Goal: Information Seeking & Learning: Find specific fact

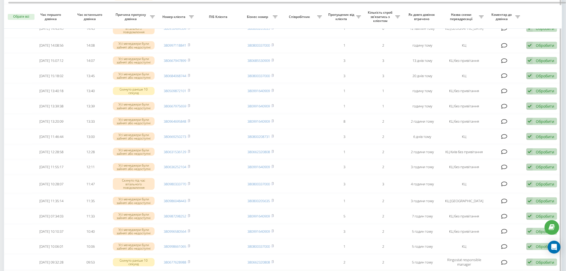
scroll to position [89, 0]
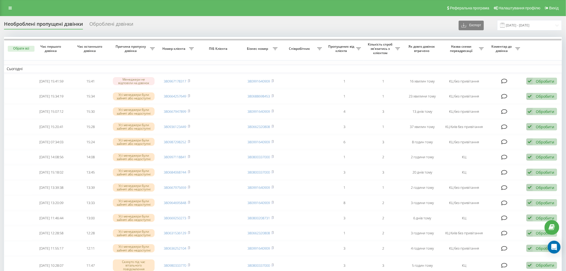
click at [232, 9] on div "Реферальна програма Налаштування профілю Вихід" at bounding box center [283, 8] width 566 height 16
click at [196, 18] on div "Необроблені пропущені дзвінки Оброблені дзвінки Експорт .csv .xlsx 23.09.2025 -…" at bounding box center [283, 271] width 566 height 511
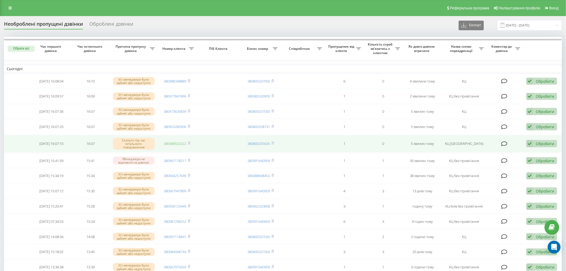
click at [175, 143] on link "380688502322" at bounding box center [175, 143] width 22 height 5
click at [190, 143] on icon at bounding box center [189, 143] width 2 height 3
click at [189, 142] on icon at bounding box center [189, 143] width 2 height 3
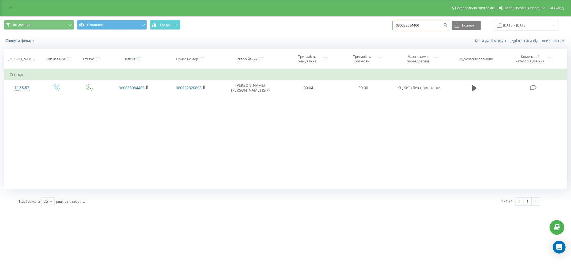
click at [425, 23] on input "380633084466" at bounding box center [420, 26] width 57 height 10
paste input "973348684"
type input "380973348684"
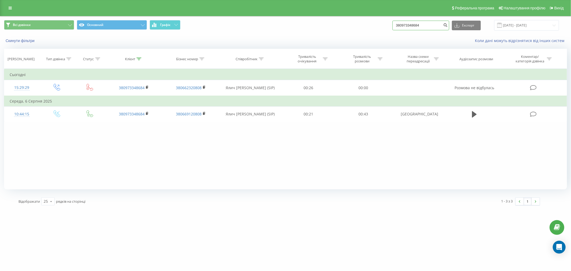
click at [423, 28] on input "380973348684" at bounding box center [420, 26] width 57 height 10
paste input "36123449"
type input "380936123449"
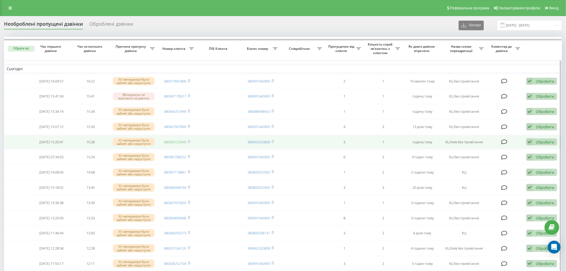
click at [183, 141] on link "380936123449" at bounding box center [175, 141] width 22 height 5
click at [189, 141] on rect at bounding box center [189, 142] width 2 height 2
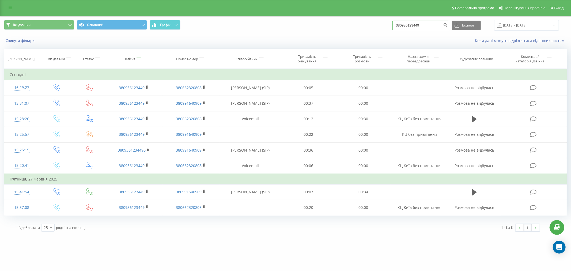
click at [420, 26] on input "380936123449" at bounding box center [420, 26] width 57 height 10
paste input "677628988"
type input "380677628988"
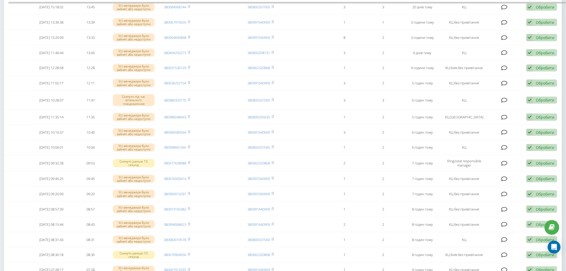
scroll to position [134, 0]
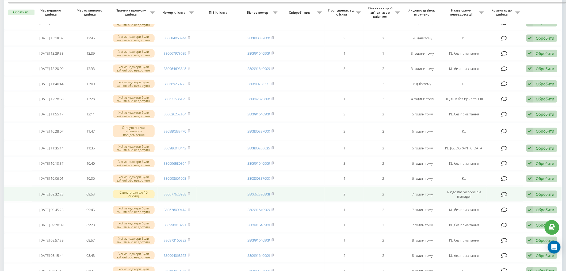
click at [191, 191] on td "380677628988" at bounding box center [177, 194] width 39 height 15
click at [189, 193] on rect at bounding box center [189, 194] width 2 height 2
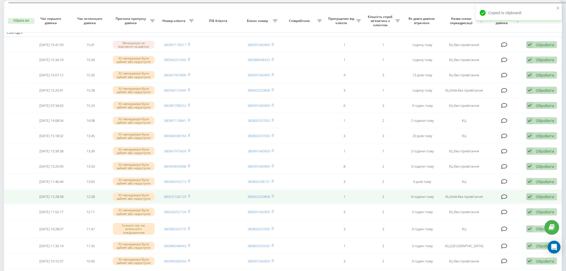
scroll to position [15, 0]
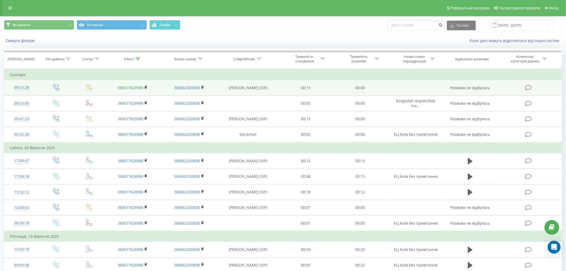
click at [135, 89] on link "380677628988" at bounding box center [131, 87] width 26 height 5
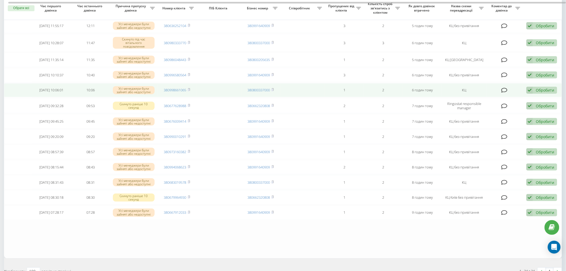
scroll to position [238, 0]
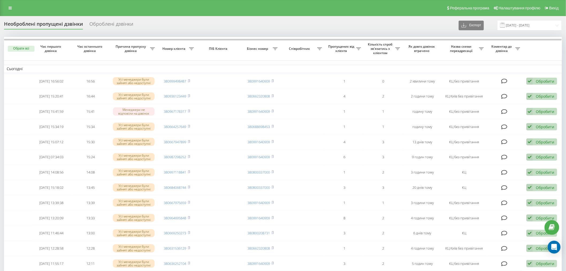
click at [154, 20] on div "Необроблені пропущені дзвінки Оброблені дзвінки Експорт .csv .xlsx [DATE] - [DA…" at bounding box center [283, 25] width 558 height 10
click at [154, 20] on div "Необроблені пропущені дзвінки Оброблені дзвінки Експорт .csv .xlsx 23.09.2025 -…" at bounding box center [283, 25] width 558 height 10
click at [153, 24] on div "Необроблені пропущені дзвінки Оброблені дзвінки Експорт .csv .xlsx 23.09.2025 -…" at bounding box center [283, 25] width 558 height 10
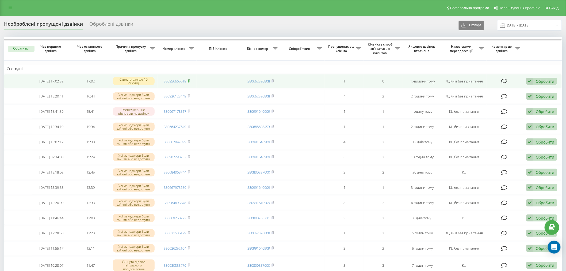
click at [189, 81] on rect at bounding box center [189, 81] width 2 height 2
click at [182, 81] on link "380956665619" at bounding box center [175, 81] width 22 height 5
click at [189, 81] on rect at bounding box center [189, 81] width 2 height 2
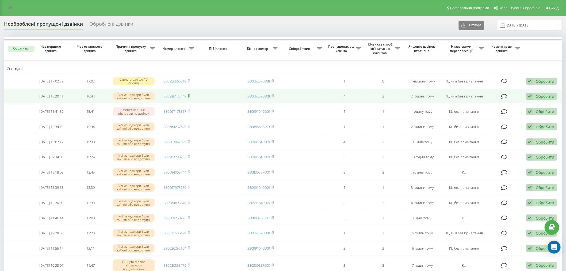
click at [190, 96] on icon at bounding box center [189, 95] width 2 height 3
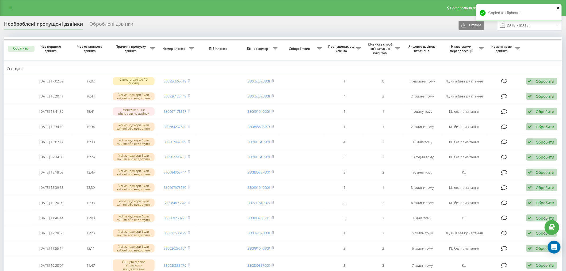
click at [558, 8] on icon "close" at bounding box center [559, 8] width 4 height 4
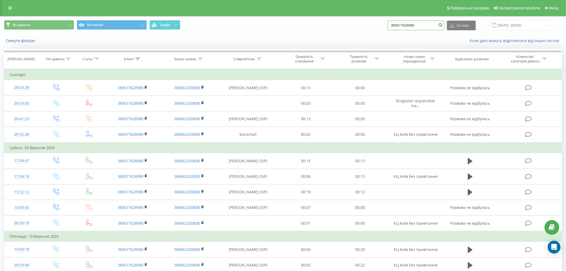
click at [410, 26] on input "380677628988" at bounding box center [416, 26] width 57 height 10
paste input "936123449"
type input "380936123449"
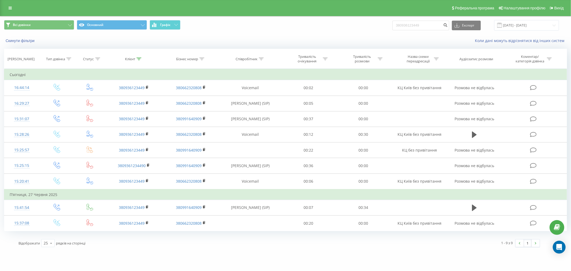
click at [136, 234] on div "Всі дзвінки Основний Графік 380936123449 Експорт .csv .xls .xlsx 23.06.2025 - 2…" at bounding box center [285, 133] width 563 height 234
click at [428, 27] on input "380936123449" at bounding box center [420, 26] width 57 height 10
paste input "91973484"
type input "380991973484"
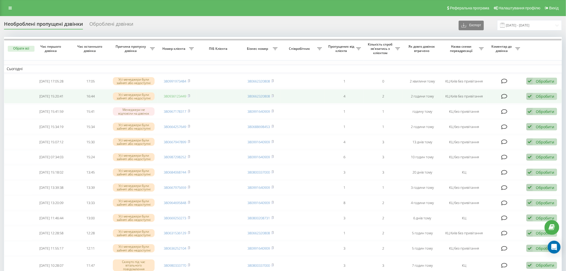
click at [178, 95] on link "380936123449" at bounding box center [175, 96] width 22 height 5
click at [189, 95] on rect at bounding box center [189, 96] width 2 height 2
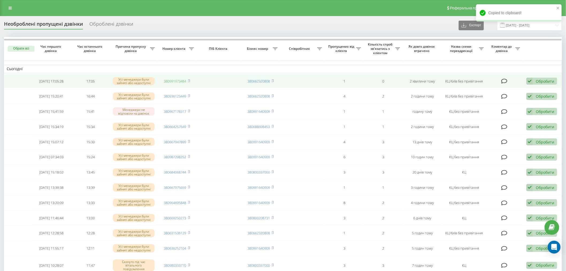
click at [184, 81] on link "380991973484" at bounding box center [175, 81] width 22 height 5
click at [189, 79] on icon at bounding box center [189, 80] width 2 height 3
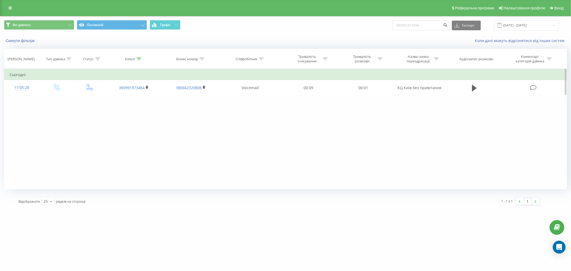
click at [93, 120] on div "Фільтрувати за умовою Дорівнює Введіть значення Скасувати OK Фільтрувати за умо…" at bounding box center [285, 129] width 563 height 120
click at [441, 26] on input "380991973484" at bounding box center [420, 26] width 57 height 10
paste input "442255721"
type input "380442255721"
